Goal: Information Seeking & Learning: Learn about a topic

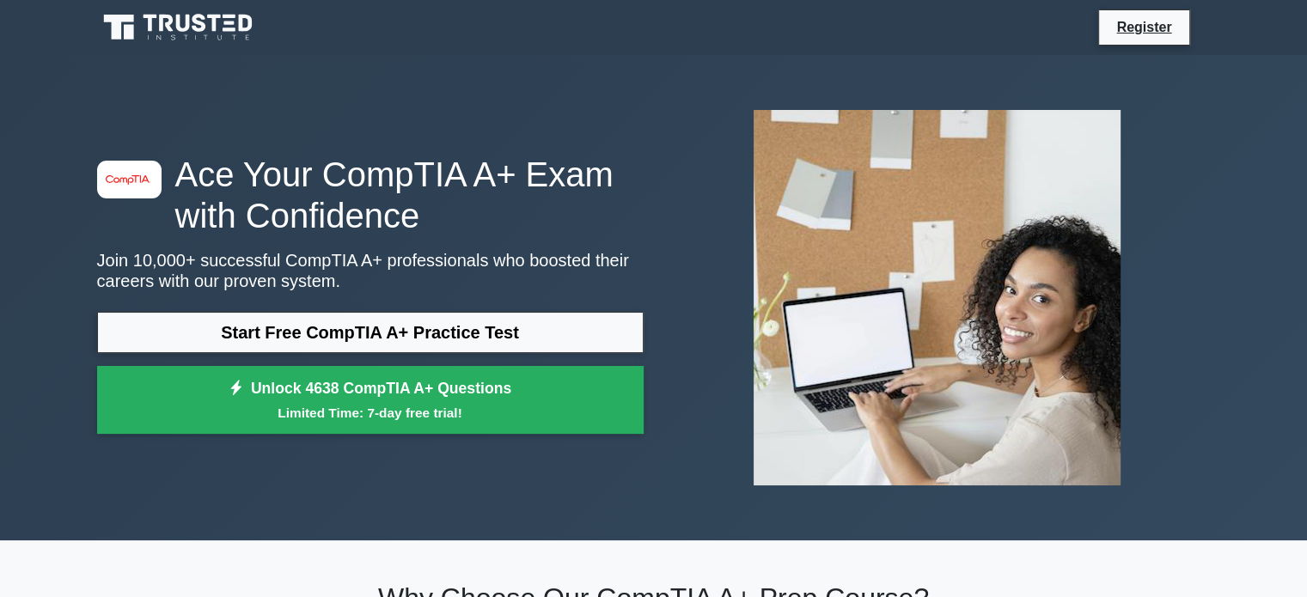
click at [491, 333] on link "Start Free CompTIA A+ Practice Test" at bounding box center [370, 332] width 546 height 41
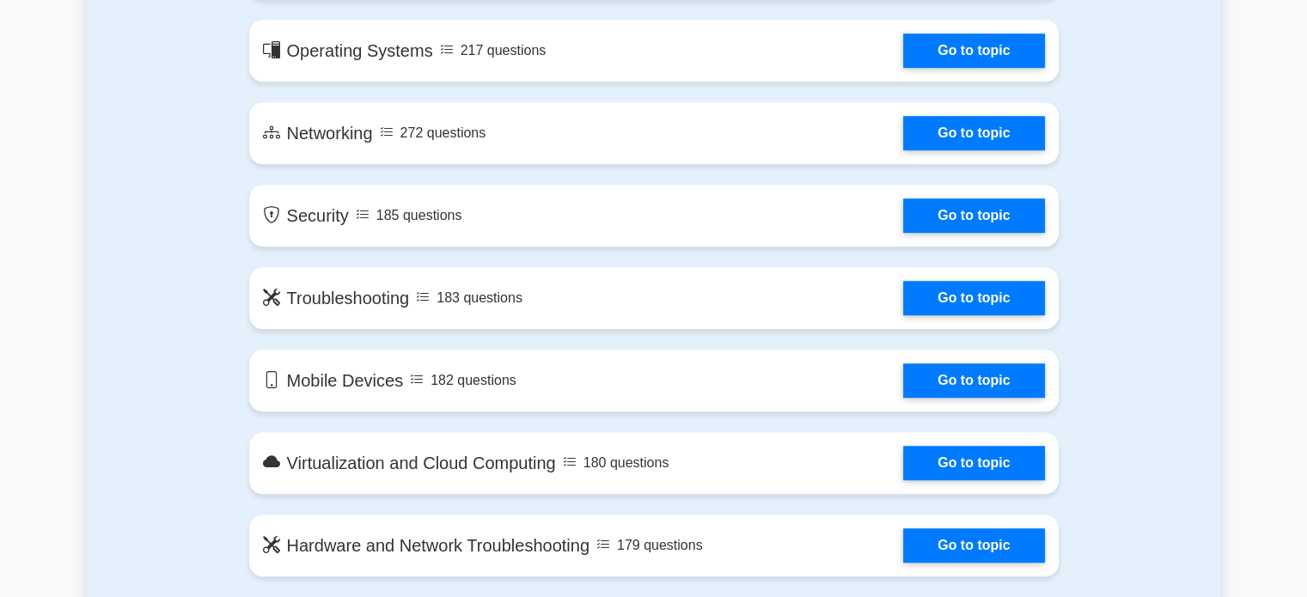
scroll to position [1083, 0]
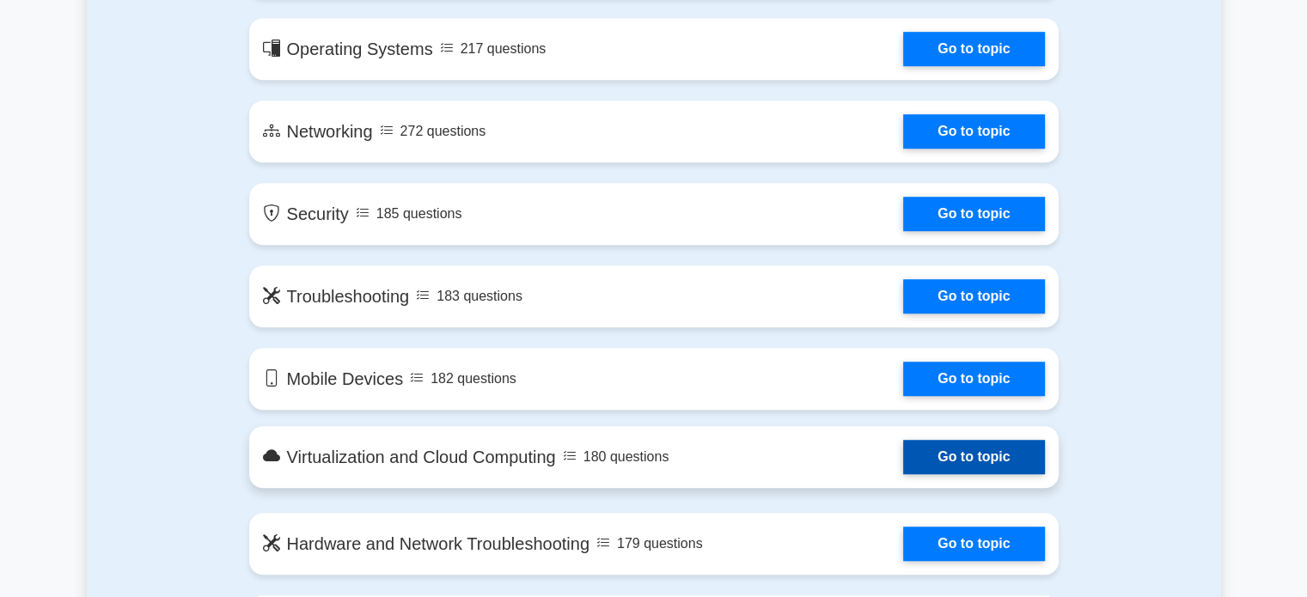
click at [938, 463] on link "Go to topic" at bounding box center [973, 457] width 141 height 34
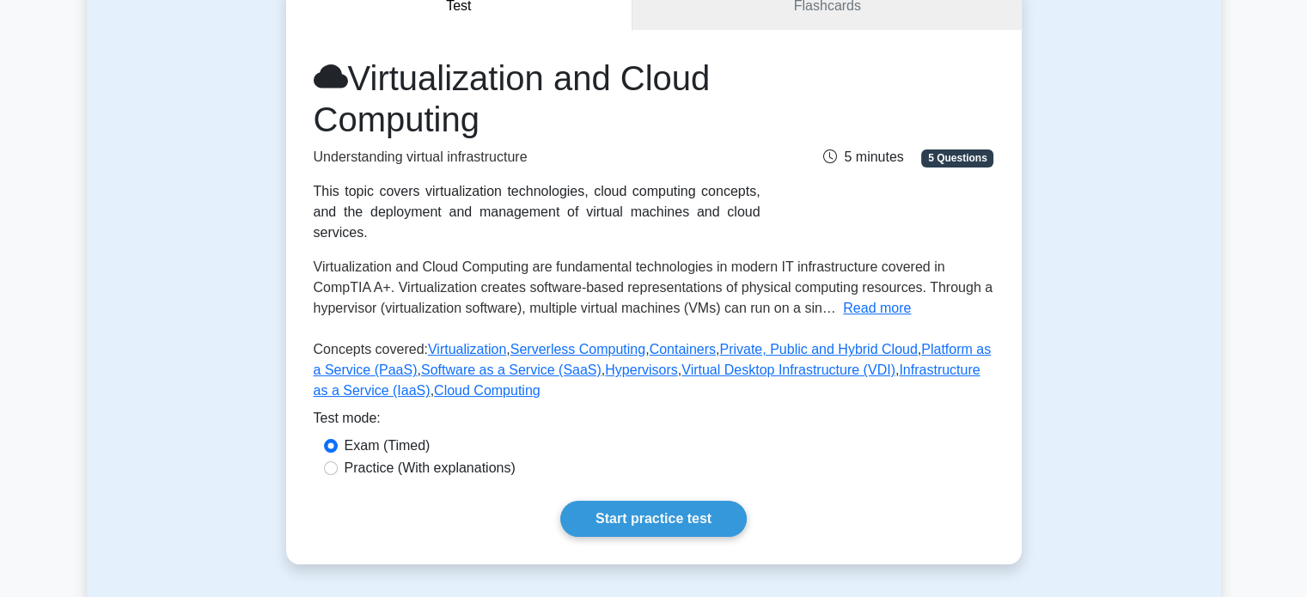
scroll to position [186, 0]
click at [660, 501] on link "Start practice test" at bounding box center [653, 519] width 186 height 36
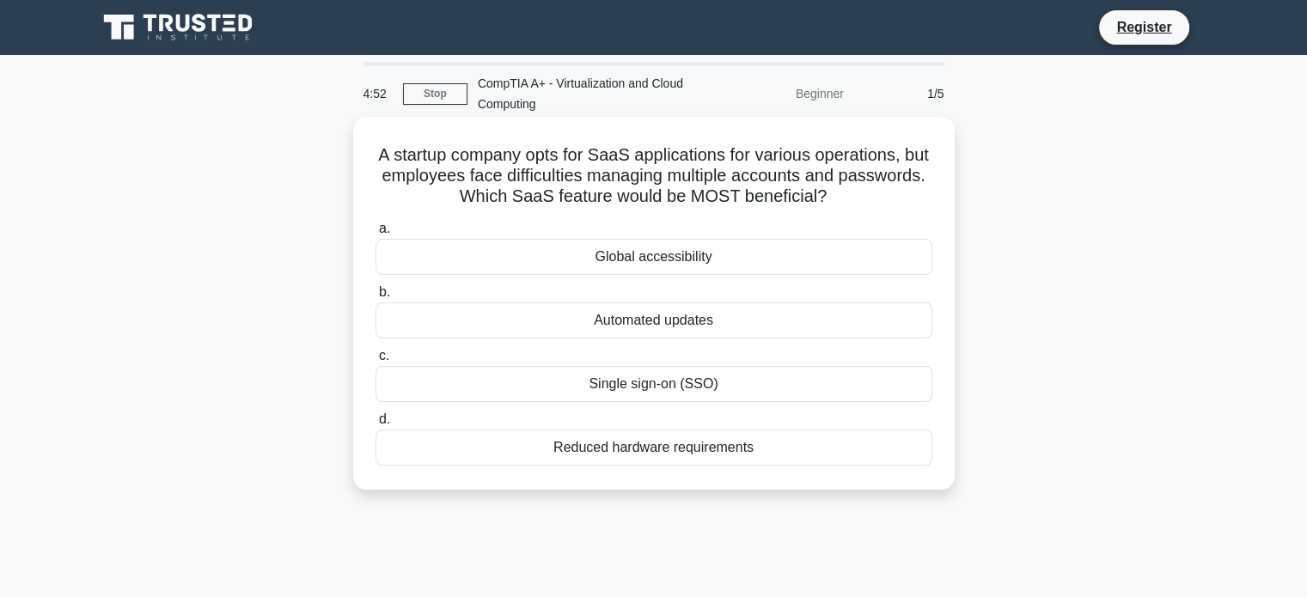
click at [769, 452] on div "Reduced hardware requirements" at bounding box center [653, 448] width 557 height 36
click at [375, 425] on input "d. Reduced hardware requirements" at bounding box center [375, 419] width 0 height 11
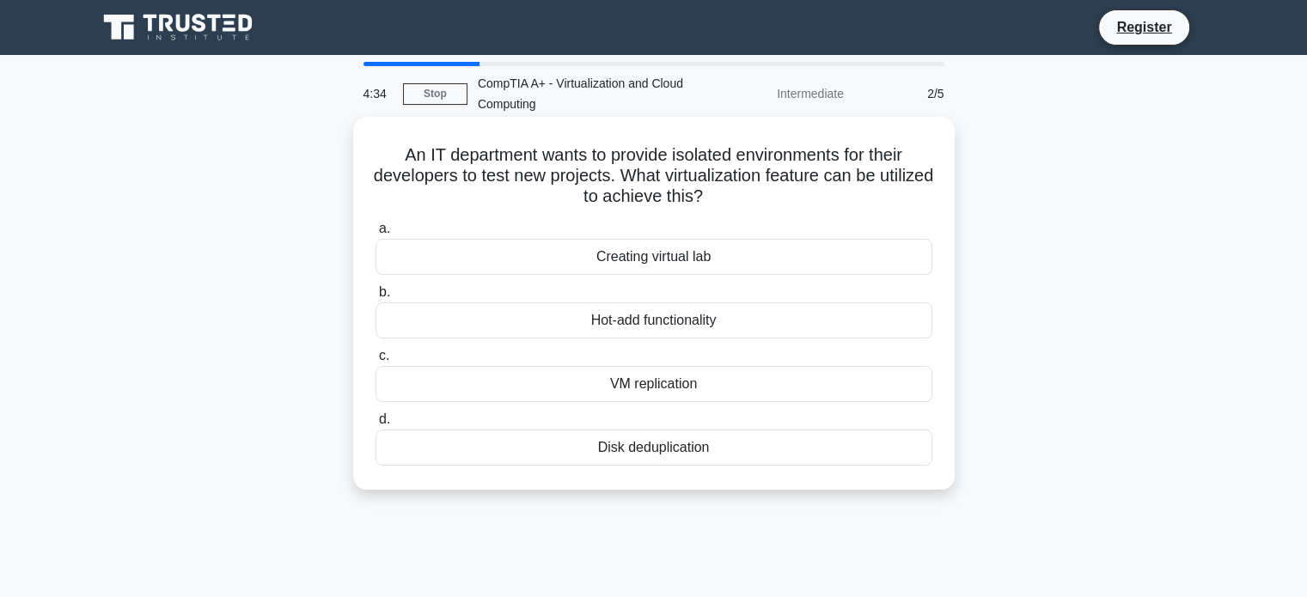
click at [713, 258] on div "Creating virtual lab" at bounding box center [653, 257] width 557 height 36
click at [375, 235] on input "a. Creating virtual lab" at bounding box center [375, 228] width 0 height 11
click at [710, 322] on div "Hybrid cloud" at bounding box center [653, 320] width 557 height 36
click at [375, 298] on input "b. Hybrid cloud" at bounding box center [375, 292] width 0 height 11
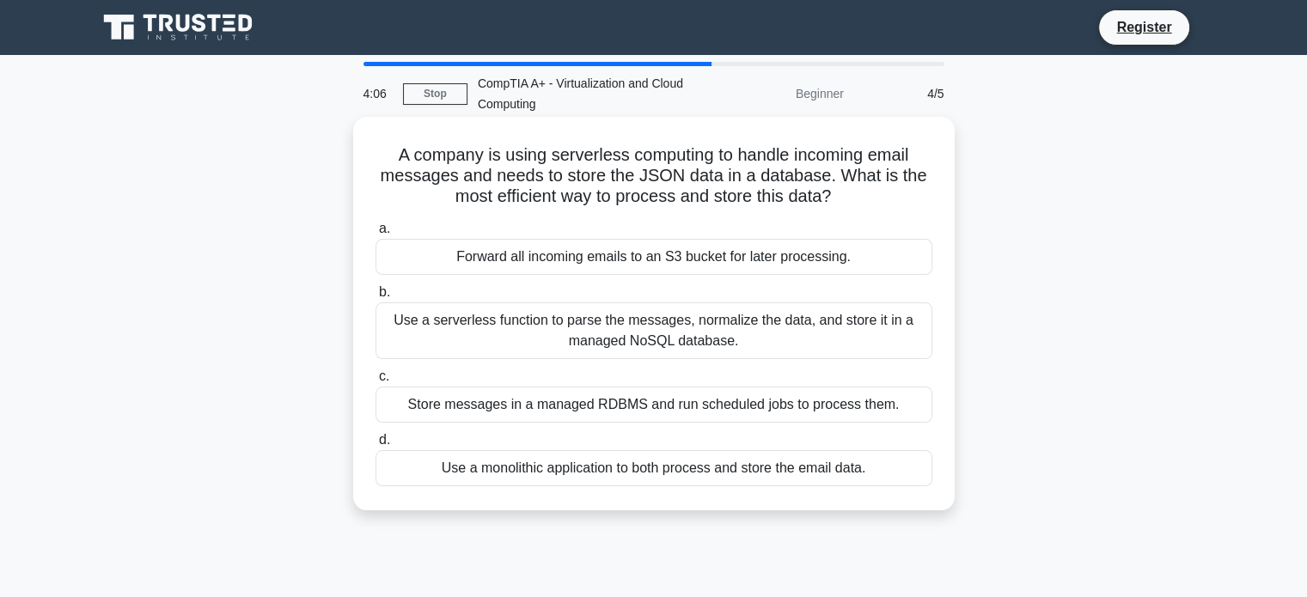
click at [674, 327] on div "Use a serverless function to parse the messages, normalize the data, and store …" at bounding box center [653, 330] width 557 height 57
click at [375, 298] on input "b. Use a serverless function to parse the messages, normalize the data, and sto…" at bounding box center [375, 292] width 0 height 11
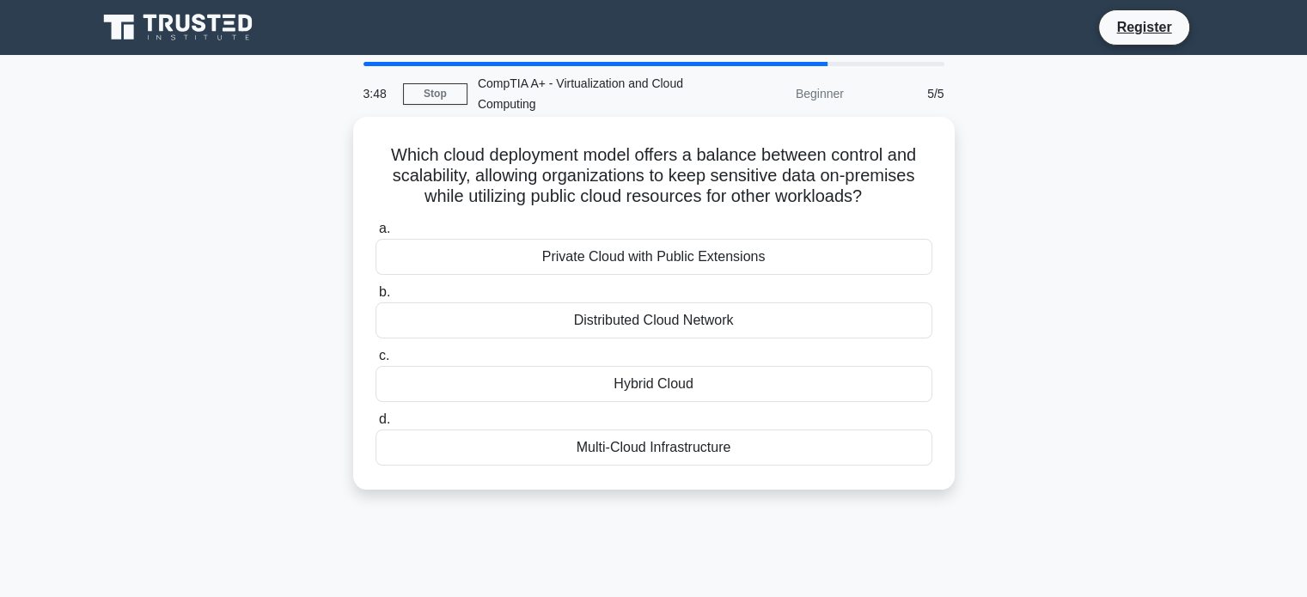
click at [688, 257] on div "Private Cloud with Public Extensions" at bounding box center [653, 257] width 557 height 36
click at [375, 235] on input "a. Private Cloud with Public Extensions" at bounding box center [375, 228] width 0 height 11
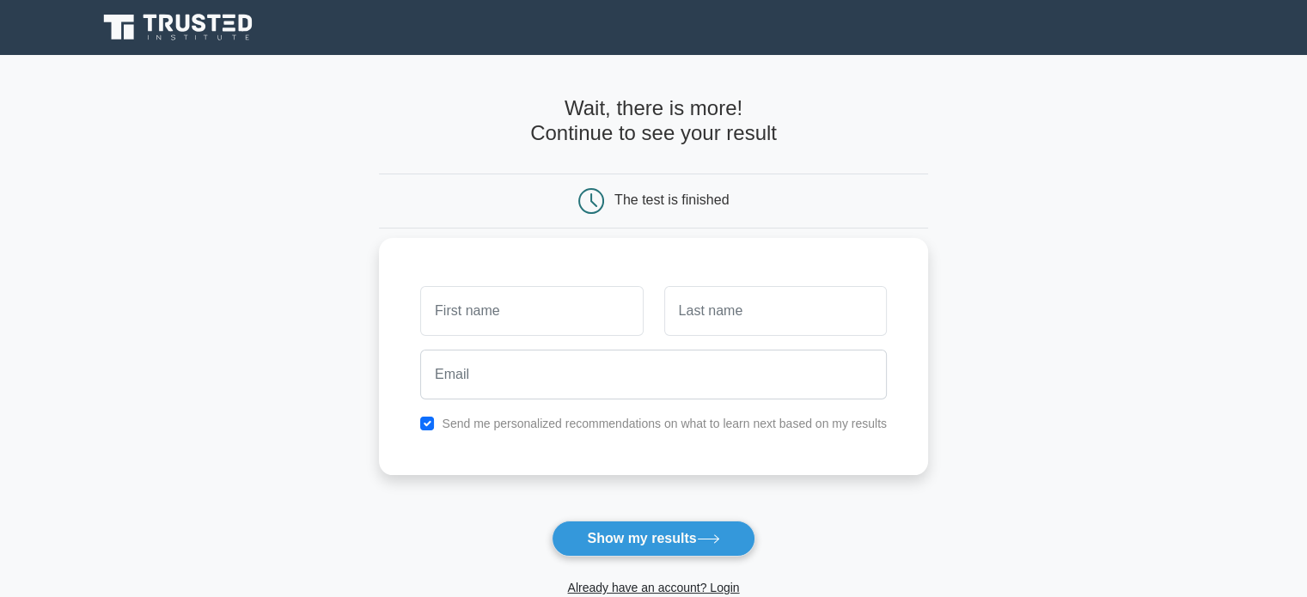
click at [526, 322] on input "text" at bounding box center [531, 311] width 223 height 50
type input "Ghassen"
click at [686, 329] on input "text" at bounding box center [775, 311] width 223 height 50
type input "Dridi"
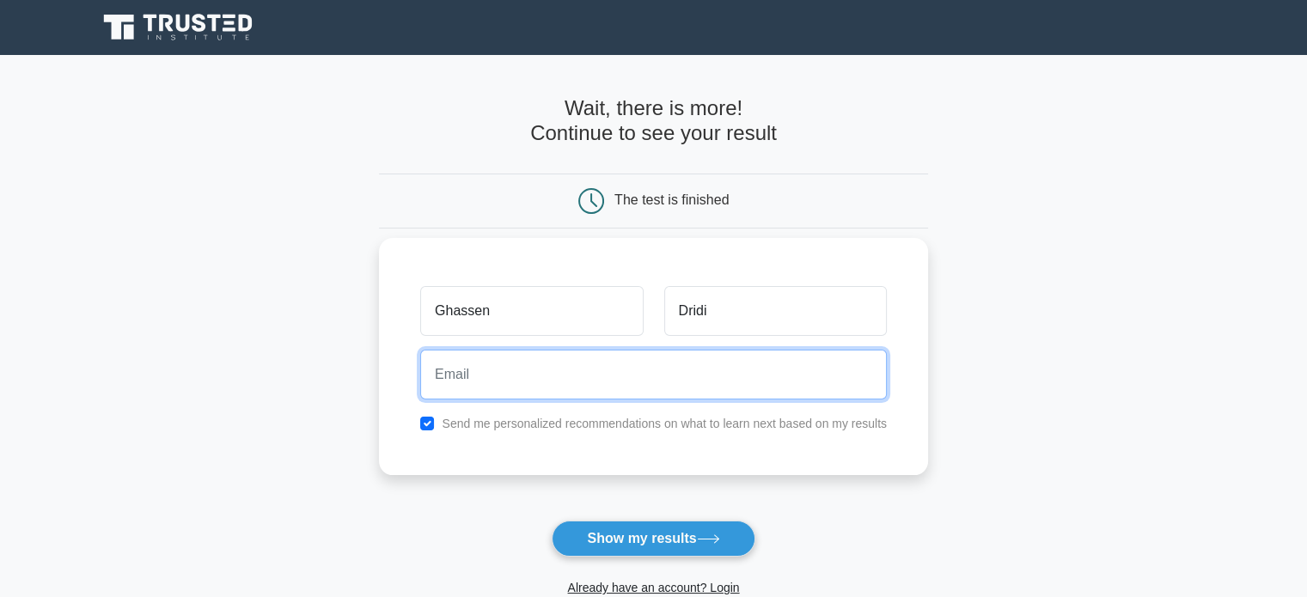
click at [639, 374] on input "email" at bounding box center [653, 375] width 467 height 50
type input "ghassendridi007@gmail.com"
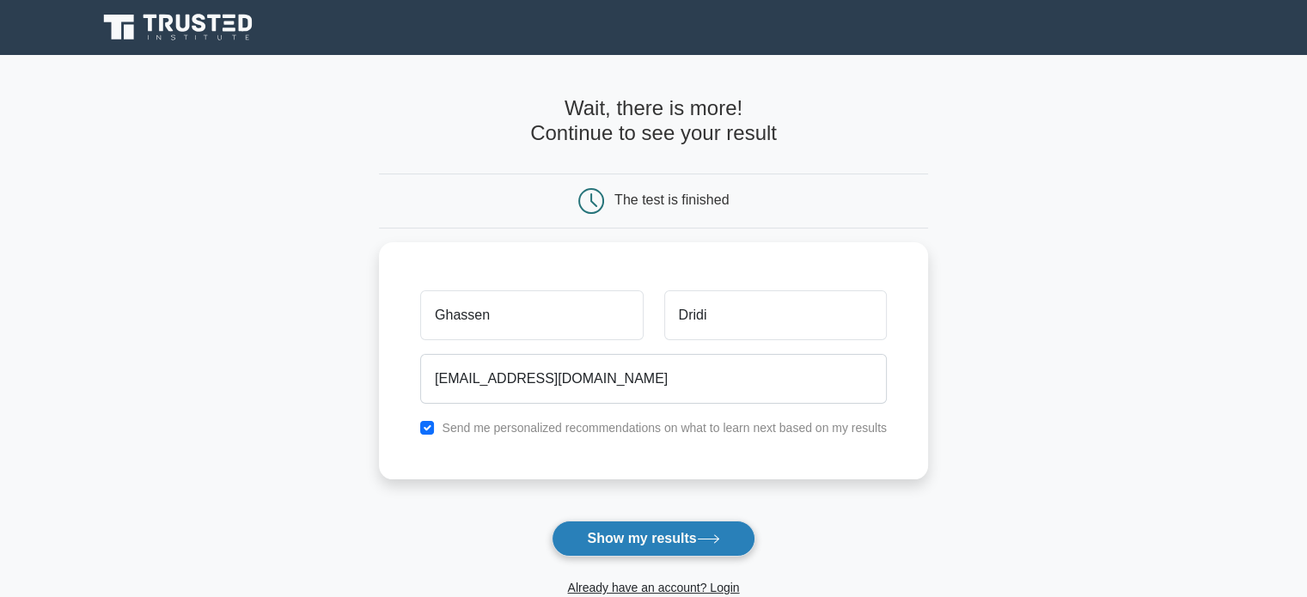
click at [619, 538] on button "Show my results" at bounding box center [653, 539] width 203 height 36
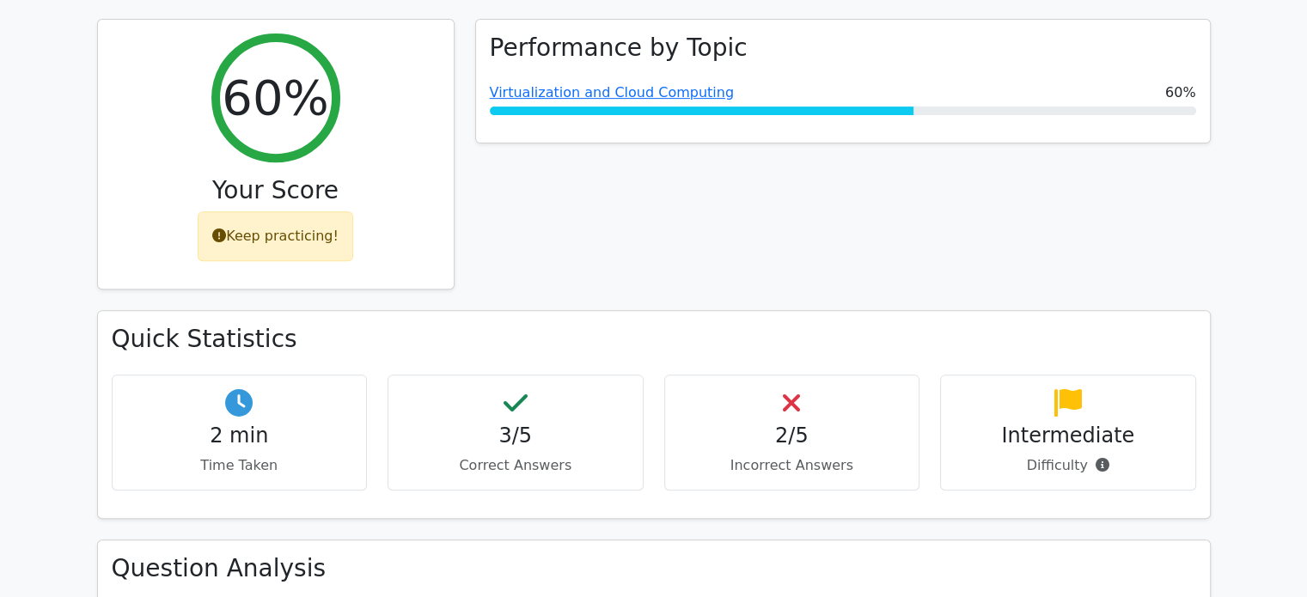
scroll to position [670, 0]
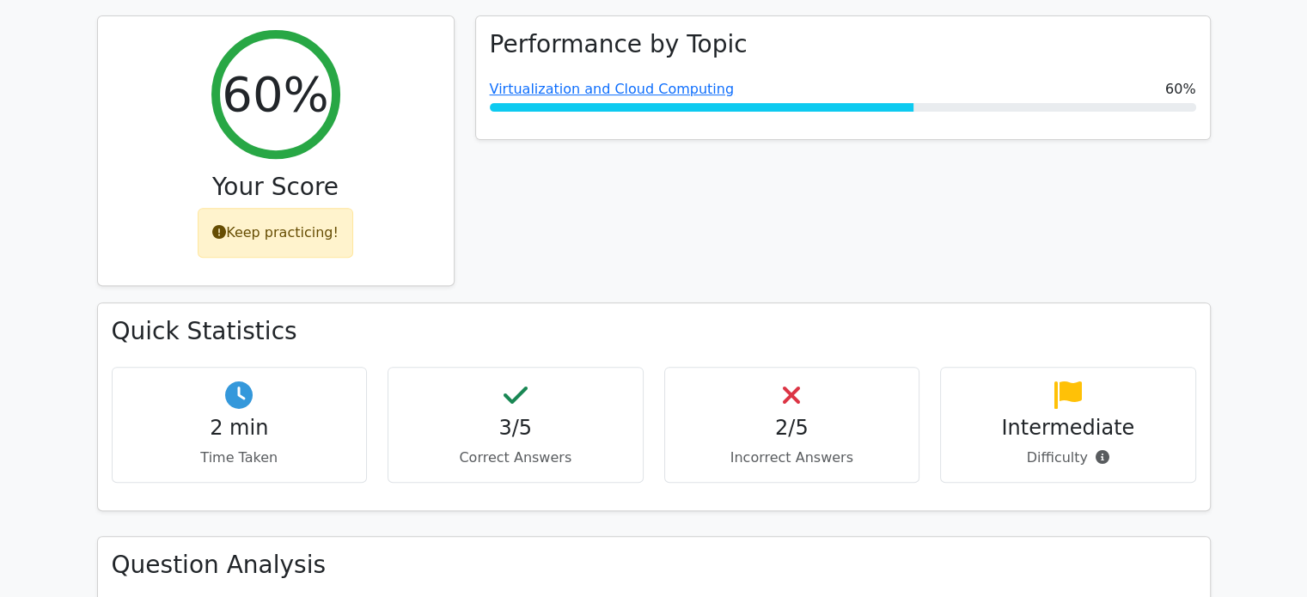
click at [1028, 416] on h4 "Intermediate" at bounding box center [1068, 428] width 227 height 25
click at [777, 416] on h4 "2/5" at bounding box center [792, 428] width 227 height 25
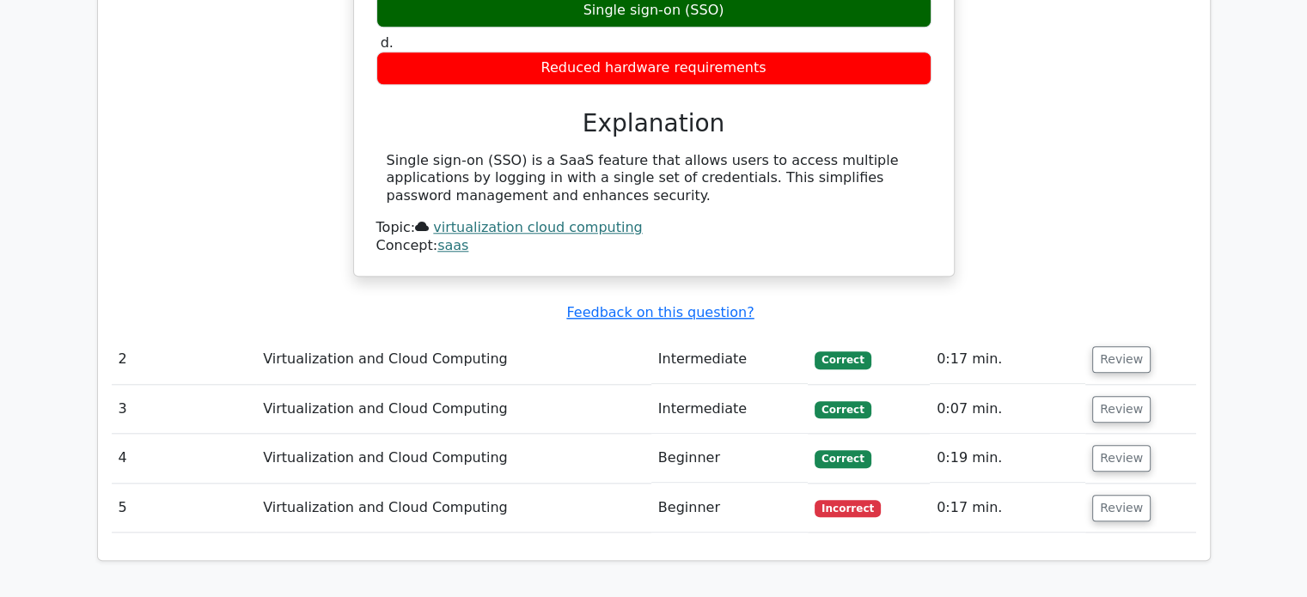
scroll to position [0, 10]
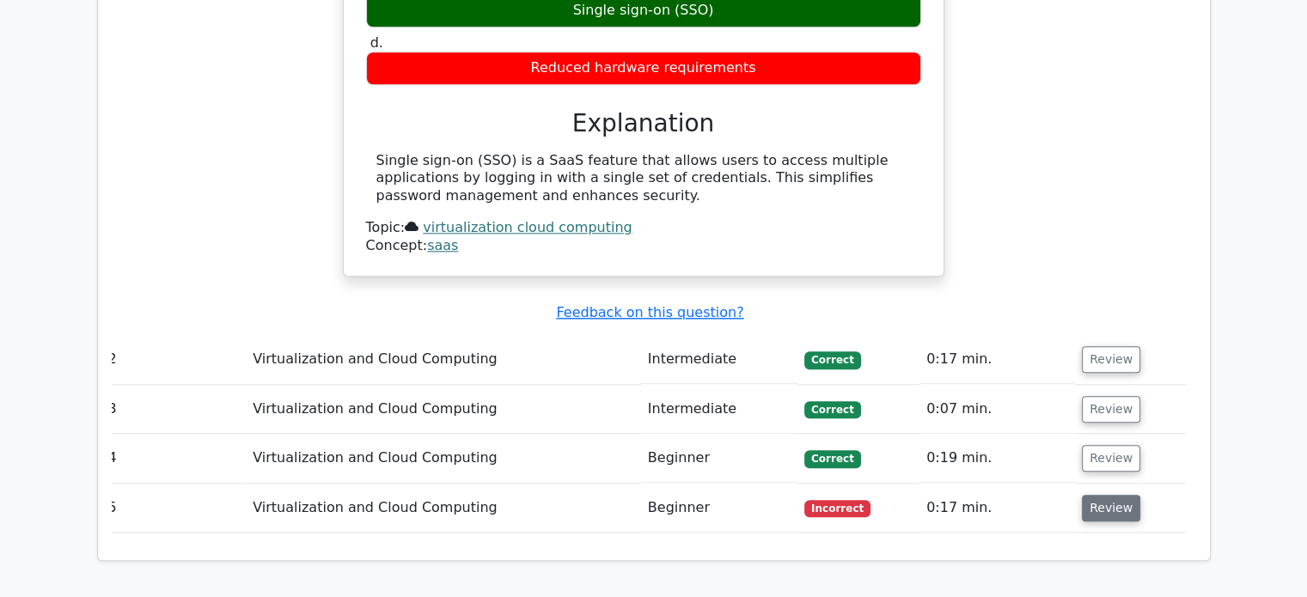
click at [1098, 495] on button "Review" at bounding box center [1111, 508] width 58 height 27
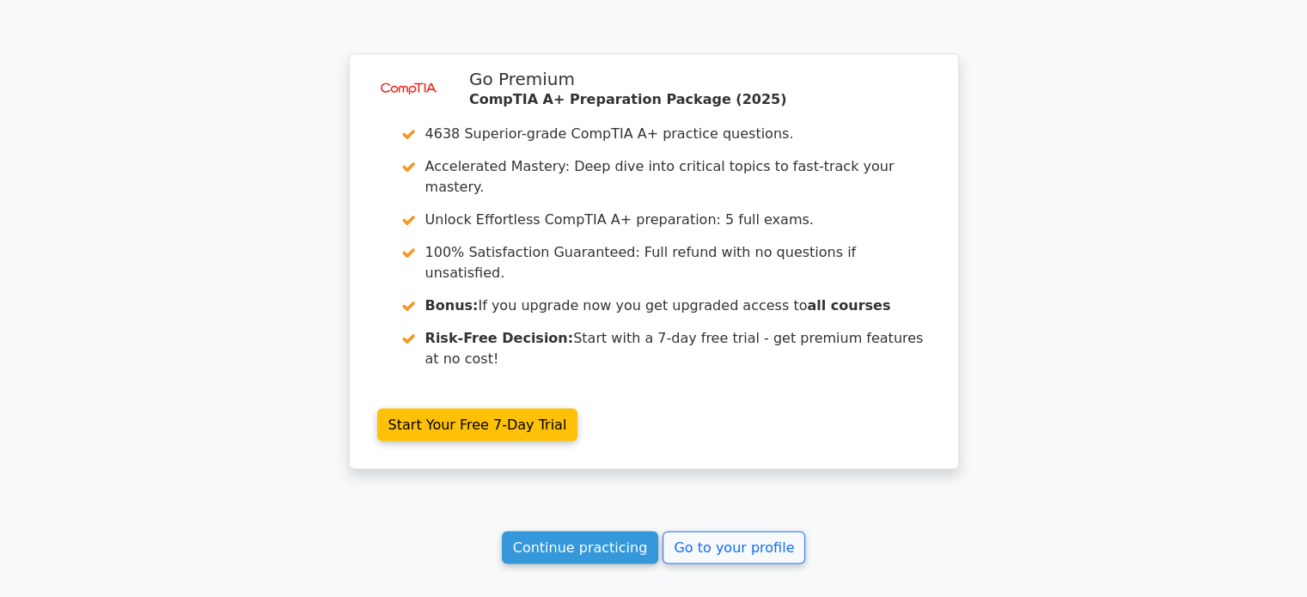
scroll to position [3223, 0]
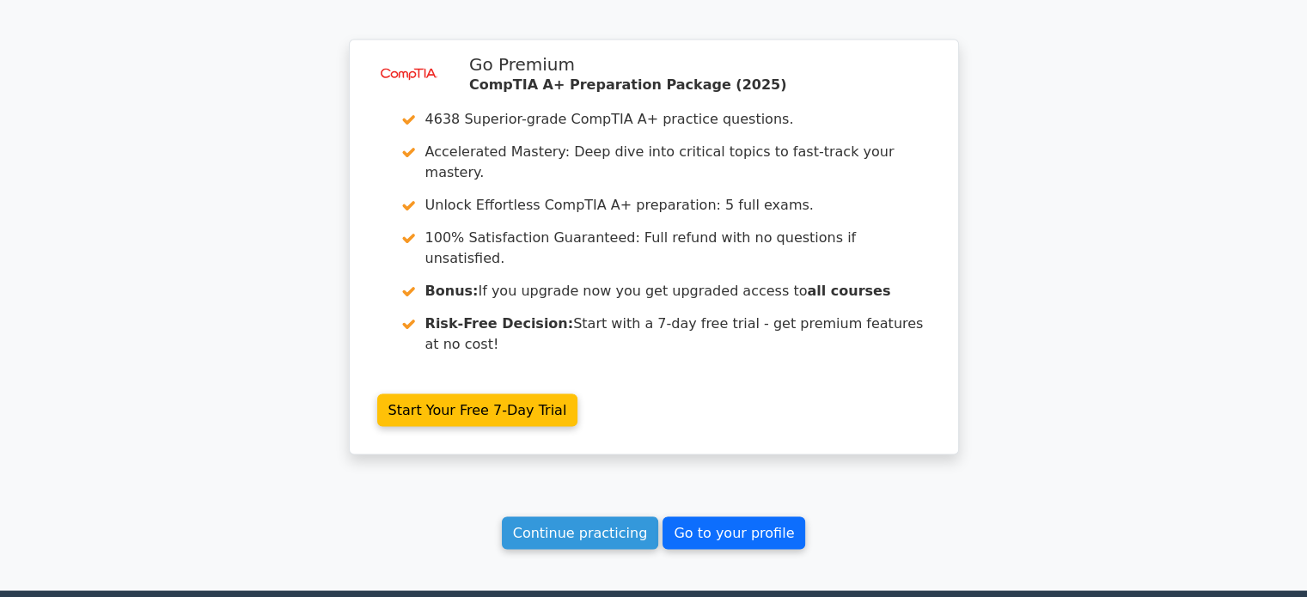
click at [725, 516] on link "Go to your profile" at bounding box center [733, 532] width 143 height 33
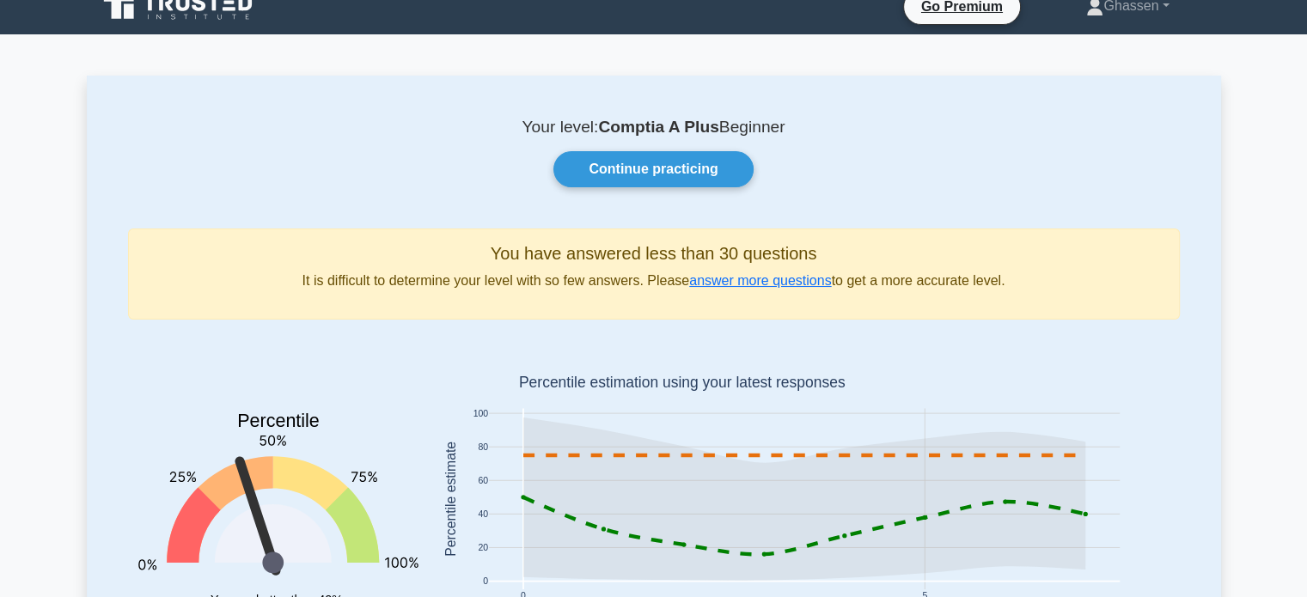
scroll to position [23, 0]
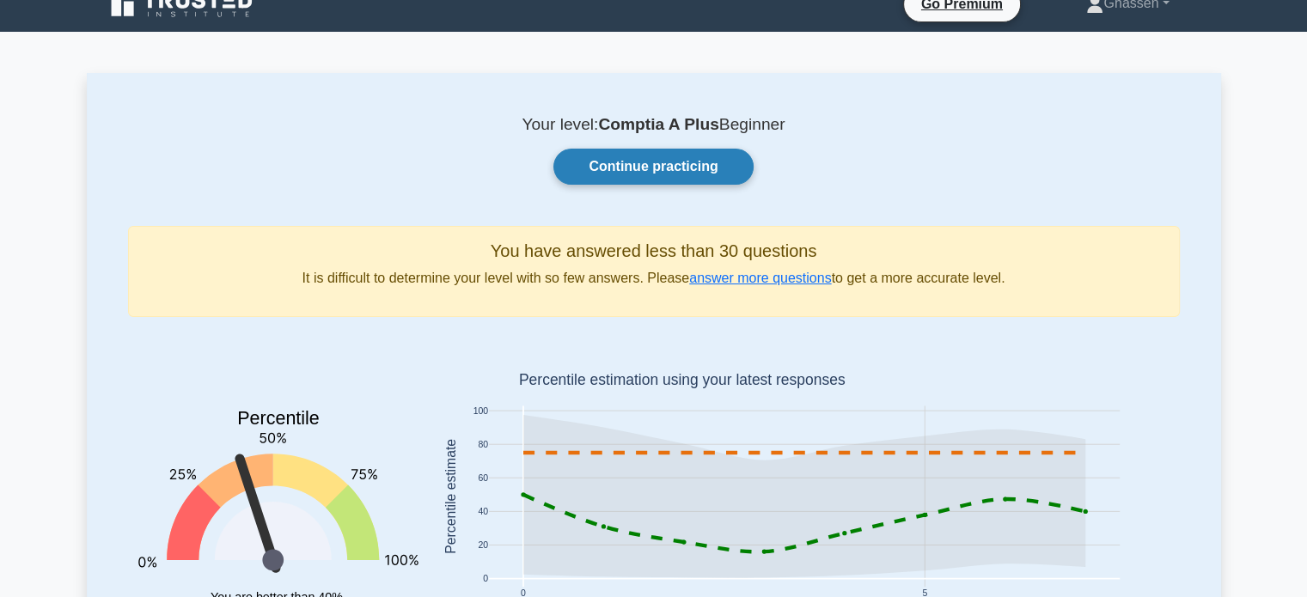
click at [667, 175] on link "Continue practicing" at bounding box center [652, 167] width 199 height 36
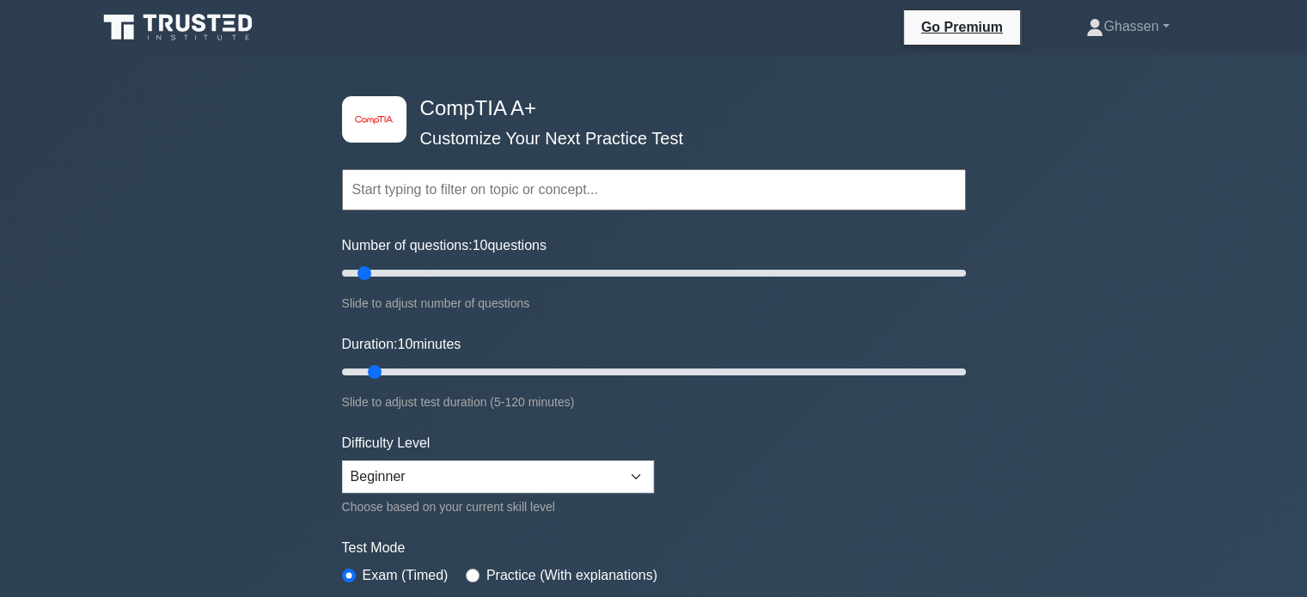
click at [449, 191] on input "text" at bounding box center [654, 189] width 624 height 41
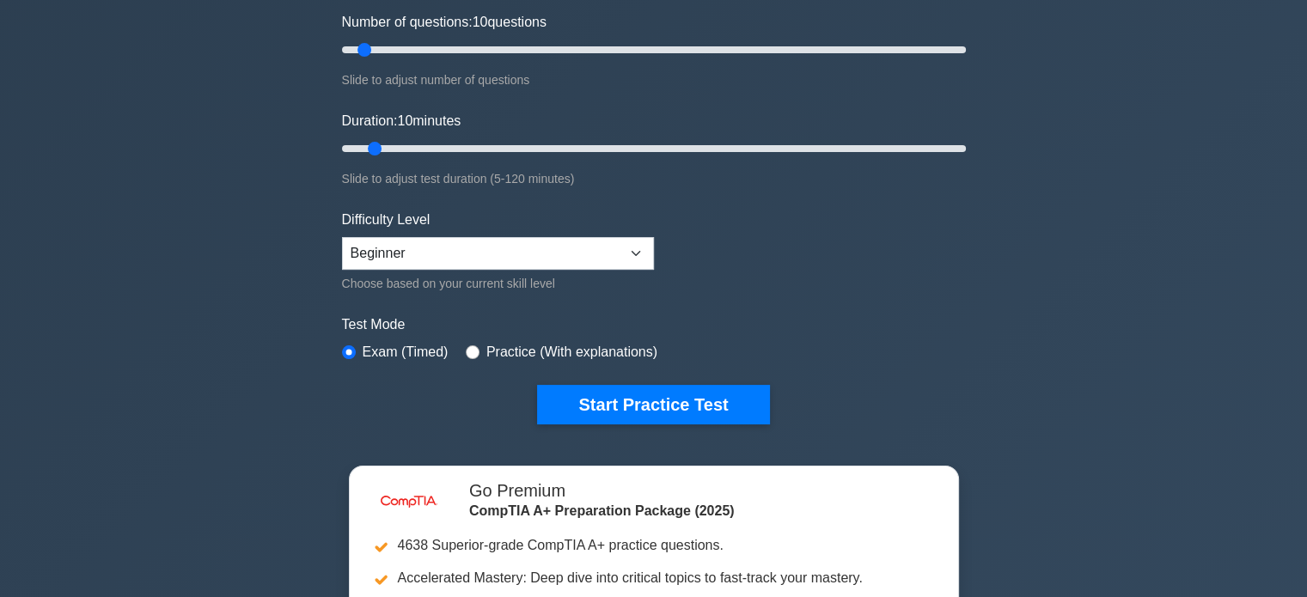
scroll to position [227, 0]
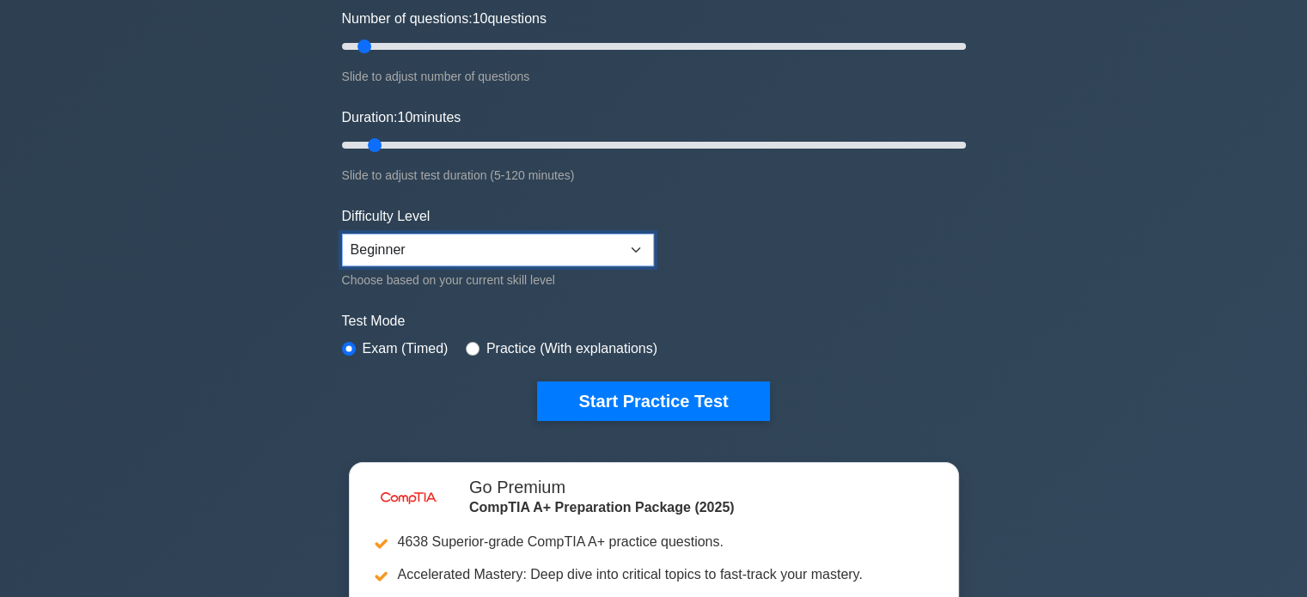
click at [608, 257] on select "Beginner Intermediate Expert" at bounding box center [498, 250] width 312 height 33
select select "intermediate"
click at [342, 234] on select "Beginner Intermediate Expert" at bounding box center [498, 250] width 312 height 33
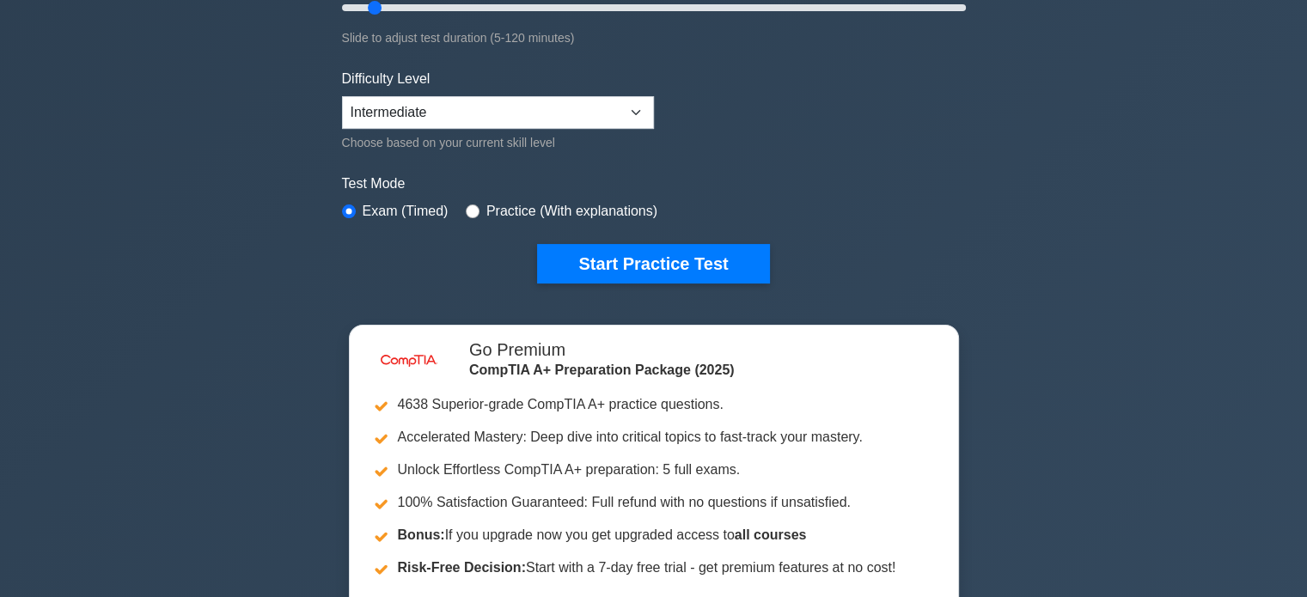
click at [494, 205] on label "Practice (With explanations)" at bounding box center [571, 211] width 171 height 21
click at [471, 206] on input "radio" at bounding box center [473, 211] width 14 height 14
radio input "true"
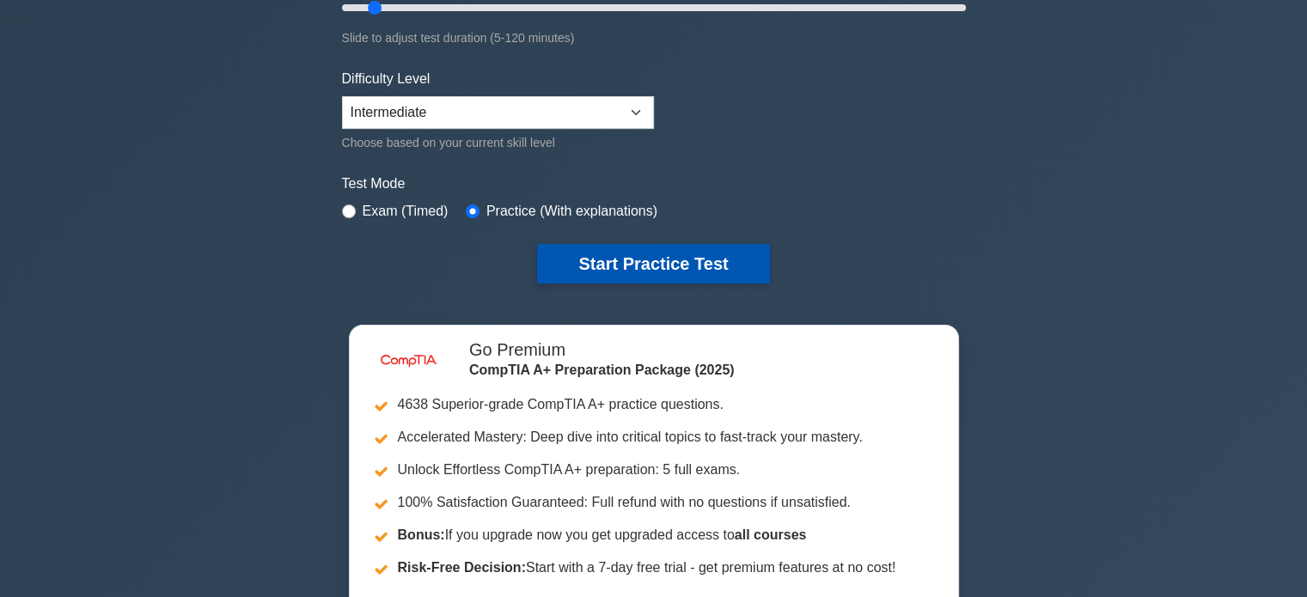
click at [670, 253] on button "Start Practice Test" at bounding box center [653, 264] width 232 height 40
